Goal: Information Seeking & Learning: Understand process/instructions

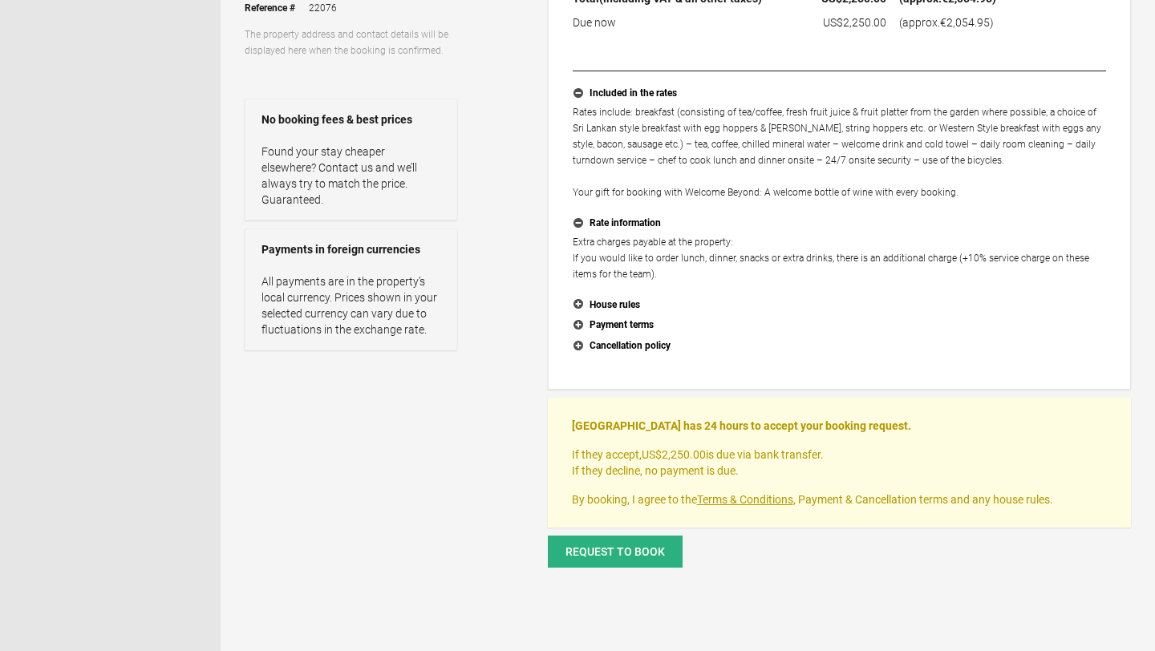
scroll to position [340, 0]
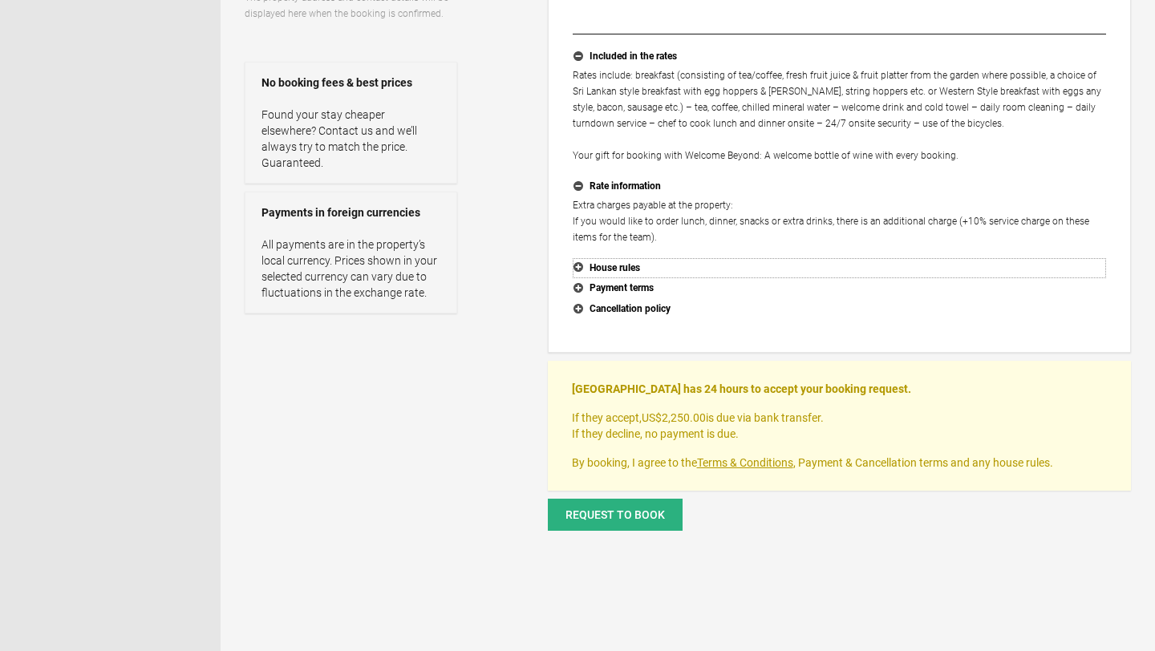
click at [580, 265] on button "House rules" at bounding box center [839, 268] width 533 height 21
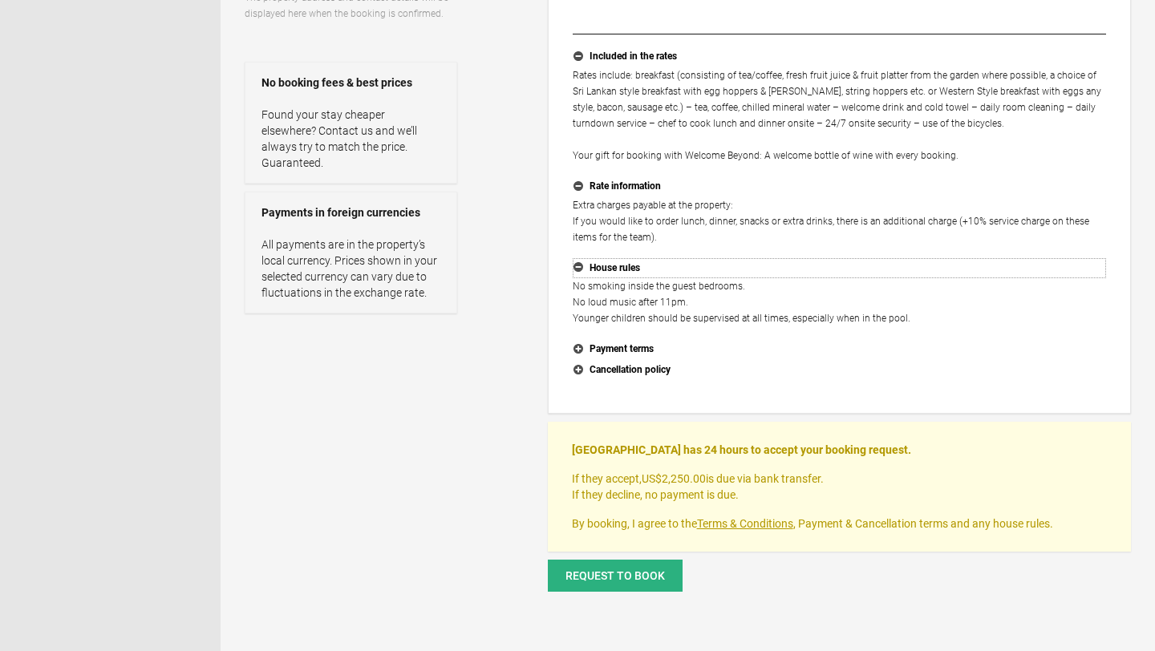
click at [580, 265] on button "House rules" at bounding box center [839, 268] width 533 height 21
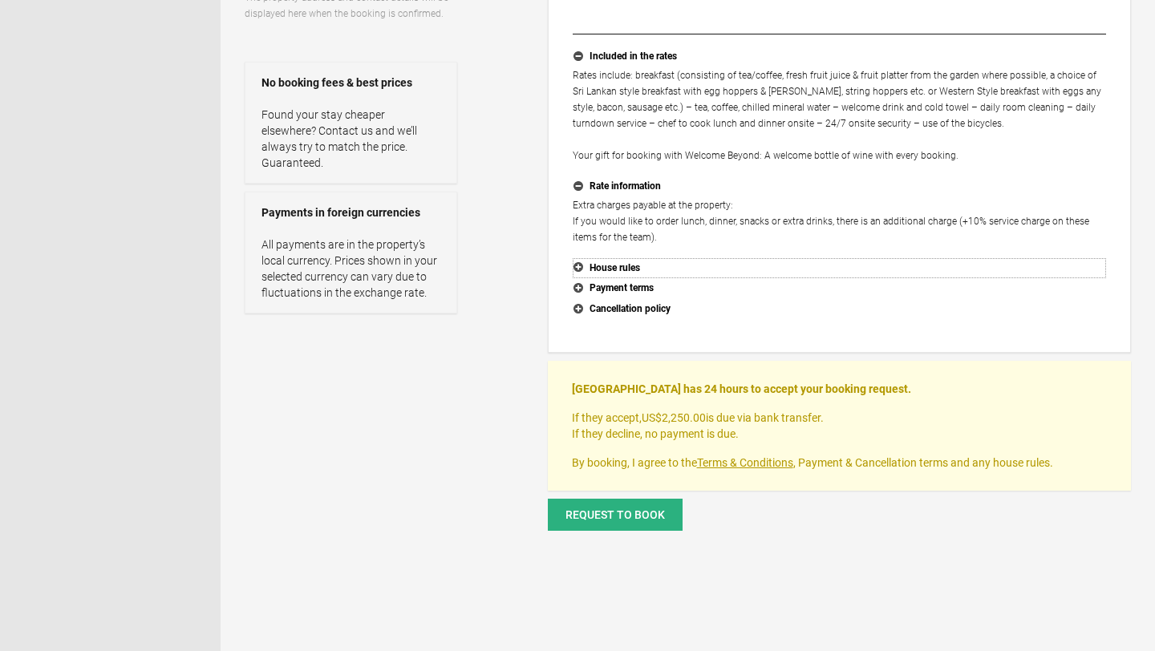
click at [580, 265] on button "House rules" at bounding box center [839, 268] width 533 height 21
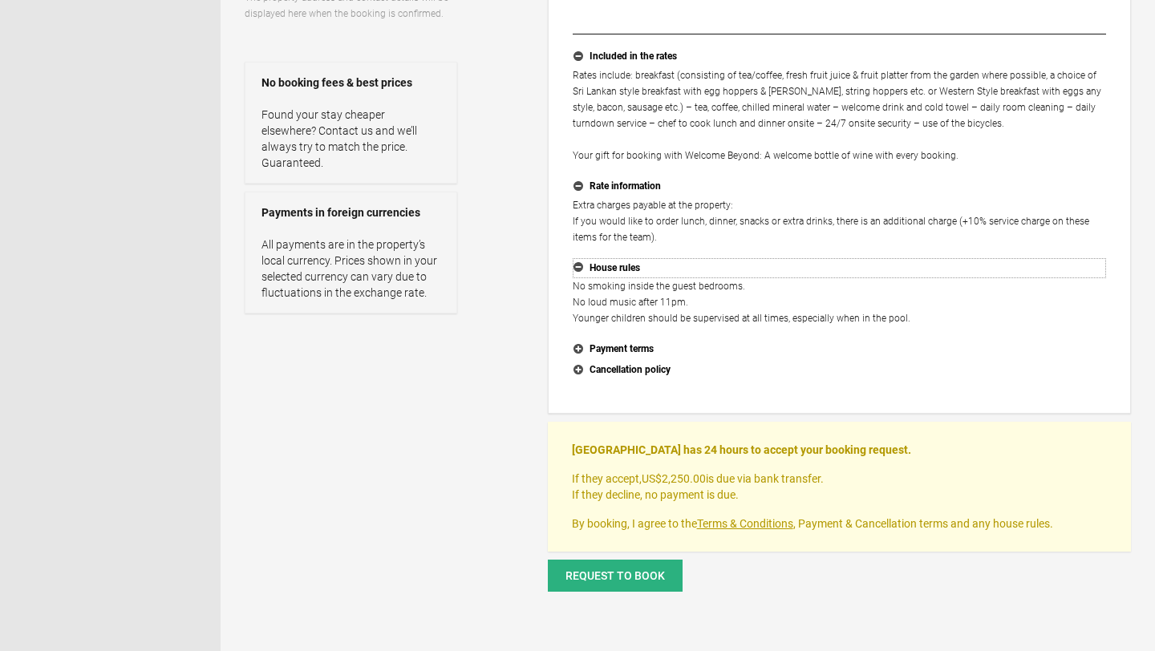
click at [580, 265] on button "House rules" at bounding box center [839, 268] width 533 height 21
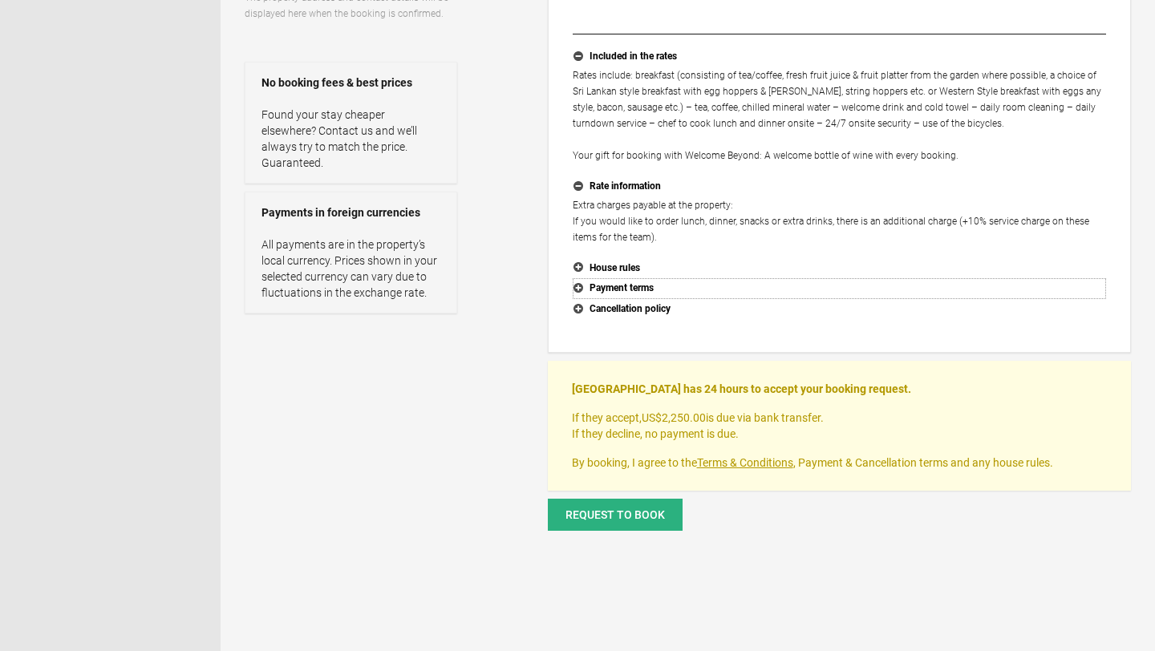
click at [580, 286] on button "Payment terms" at bounding box center [839, 288] width 533 height 21
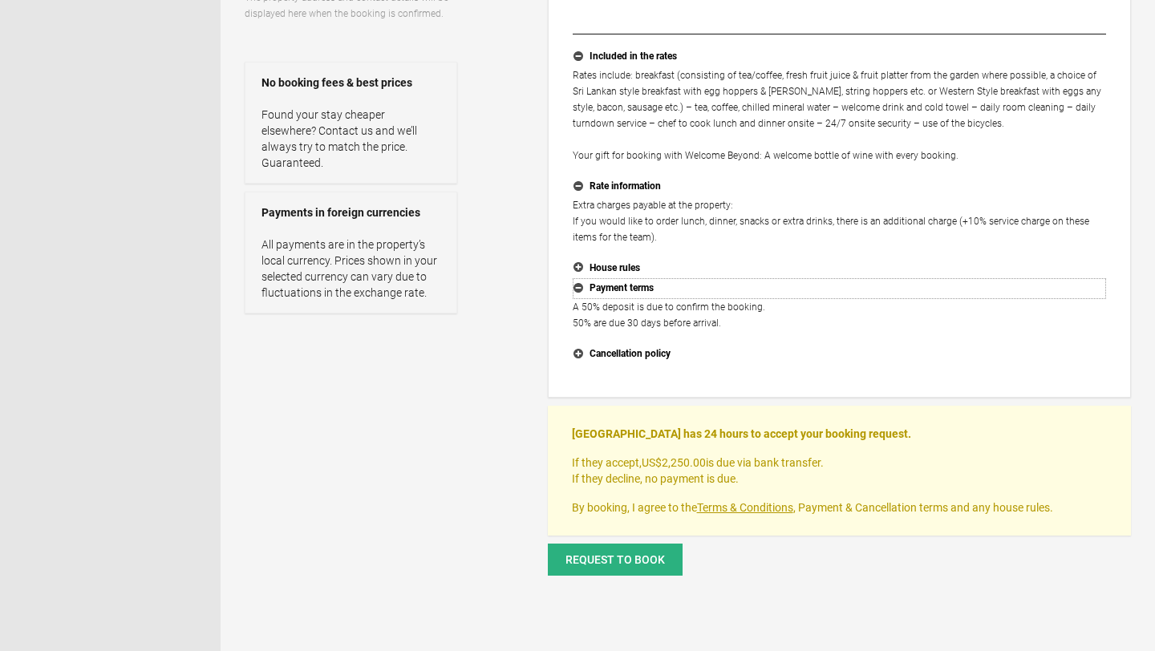
click at [580, 287] on button "Payment terms" at bounding box center [839, 288] width 533 height 21
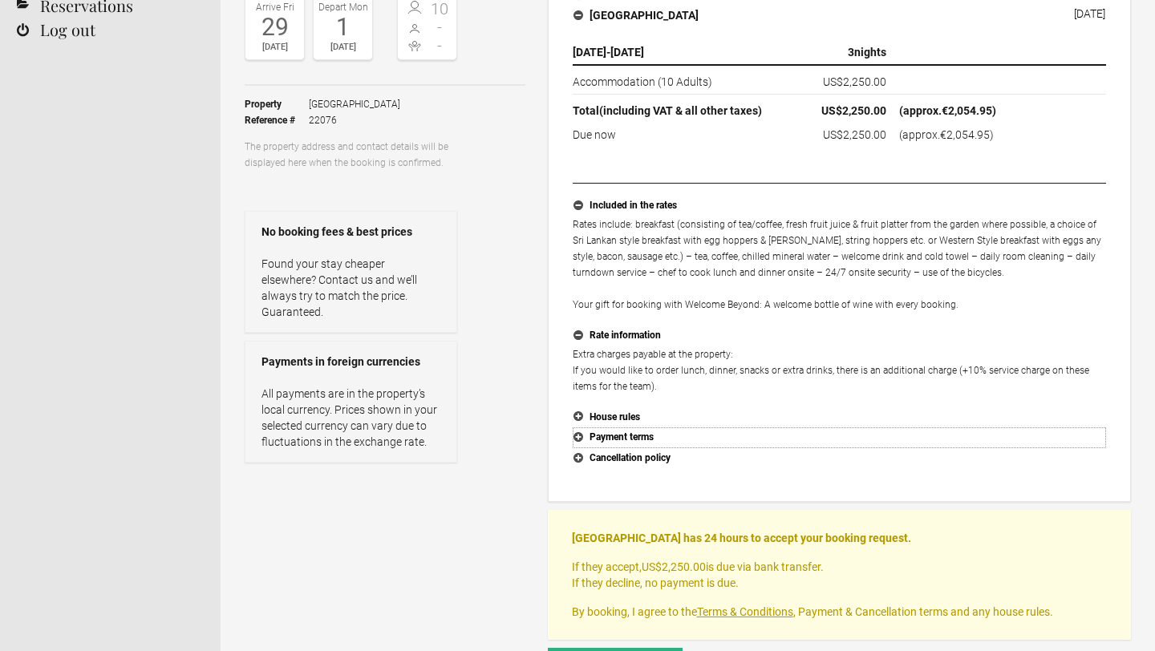
scroll to position [0, 0]
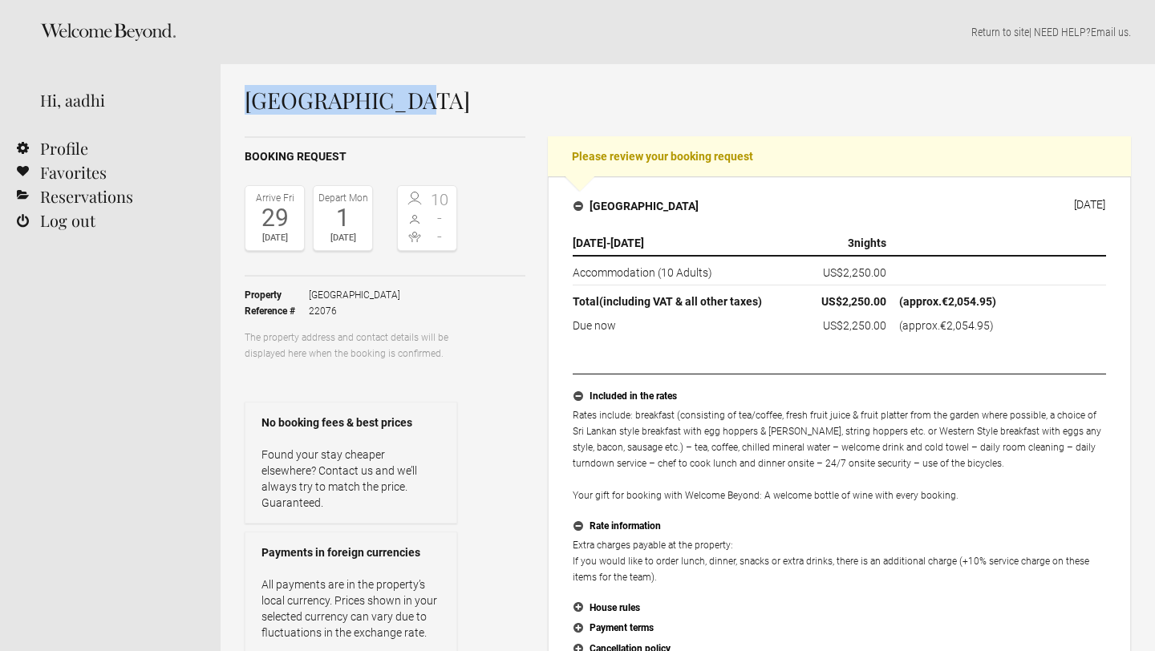
drag, startPoint x: 415, startPoint y: 108, endPoint x: 249, endPoint y: 96, distance: 165.7
click at [249, 96] on h1 "[GEOGRAPHIC_DATA]" at bounding box center [688, 100] width 886 height 24
copy h1 "[GEOGRAPHIC_DATA]"
